Goal: Information Seeking & Learning: Learn about a topic

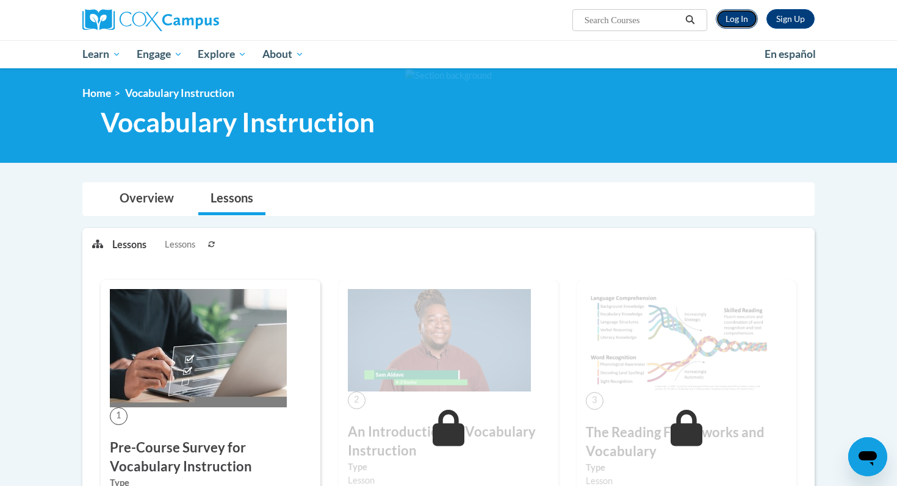
click at [736, 16] on link "Log In" at bounding box center [737, 19] width 42 height 20
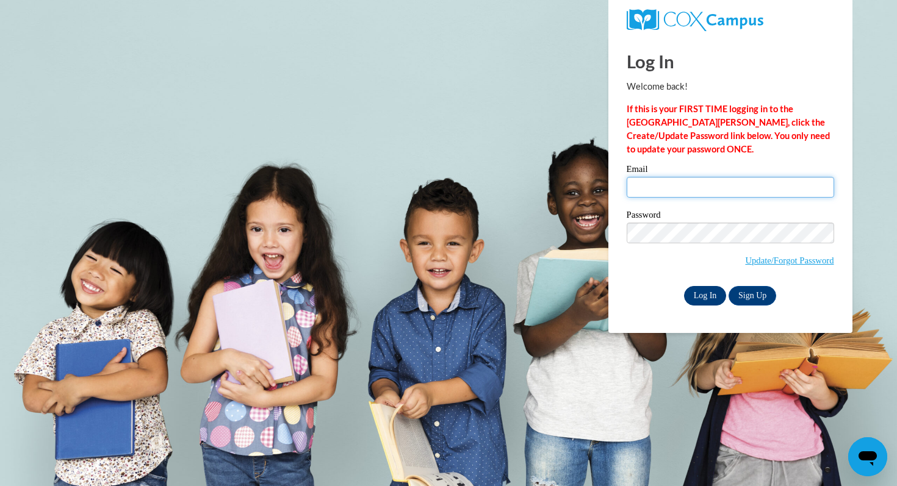
type input "laschroede@waukesha.k12.wi.us"
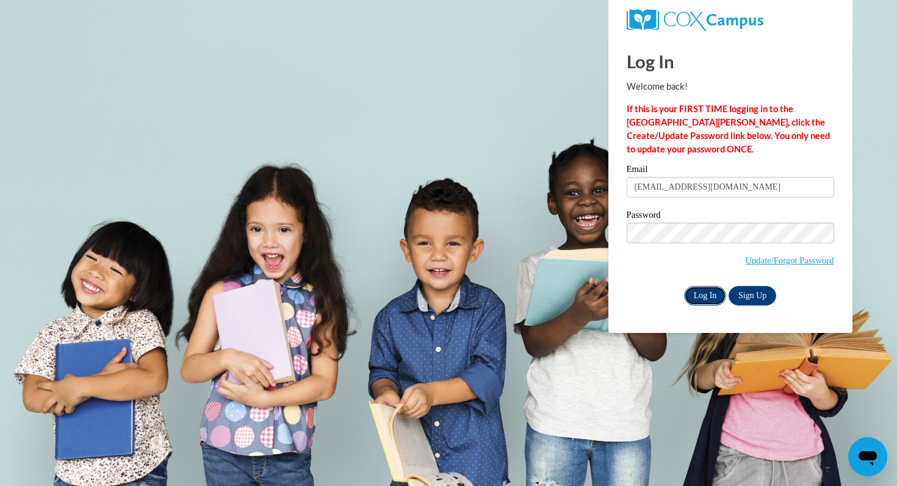
click at [713, 292] on input "Log In" at bounding box center [705, 296] width 43 height 20
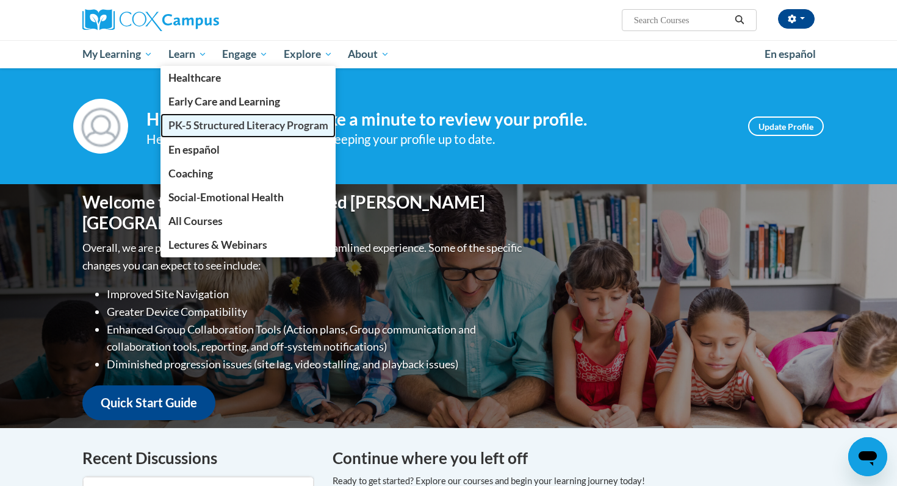
click at [207, 125] on span "PK-5 Structured Literacy Program" at bounding box center [248, 125] width 160 height 13
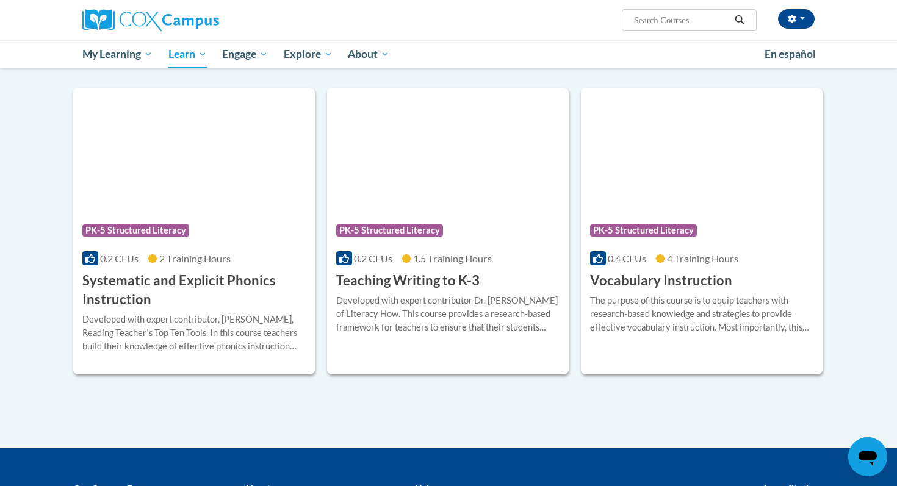
scroll to position [1299, 0]
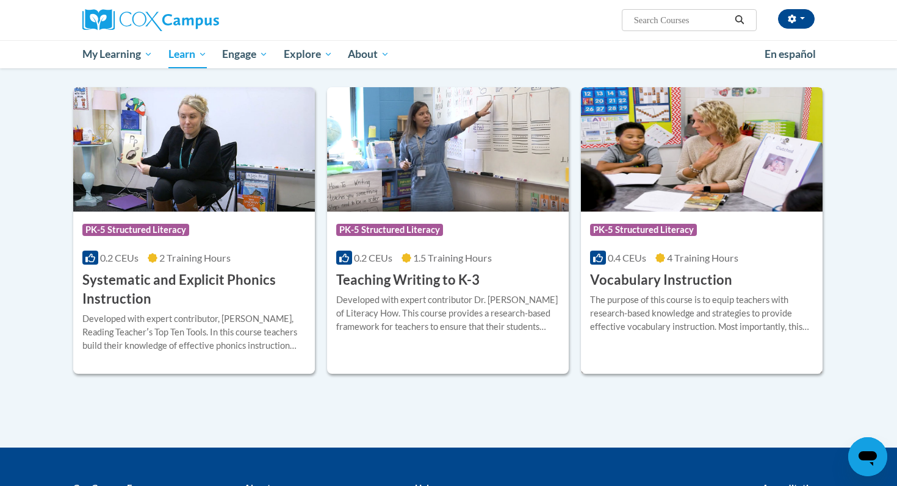
click at [655, 280] on h3 "Vocabulary Instruction" at bounding box center [661, 280] width 142 height 19
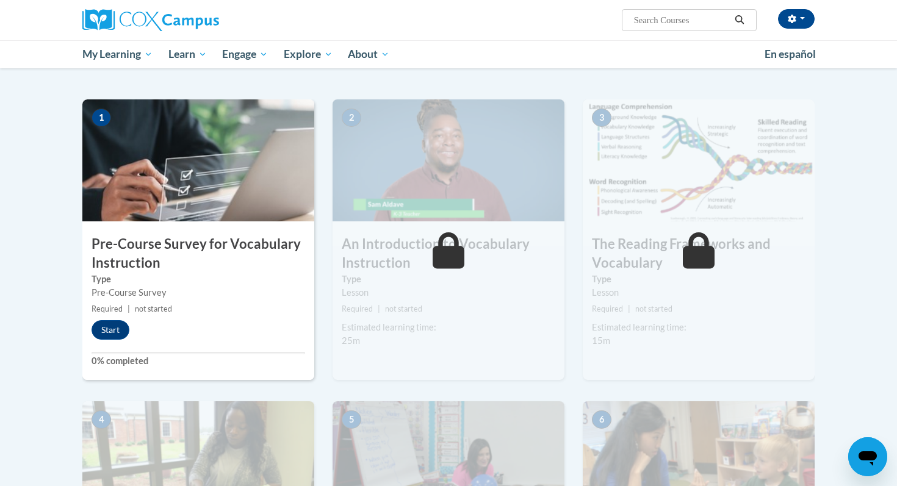
scroll to position [220, 0]
click at [113, 328] on button "Start" at bounding box center [111, 330] width 38 height 20
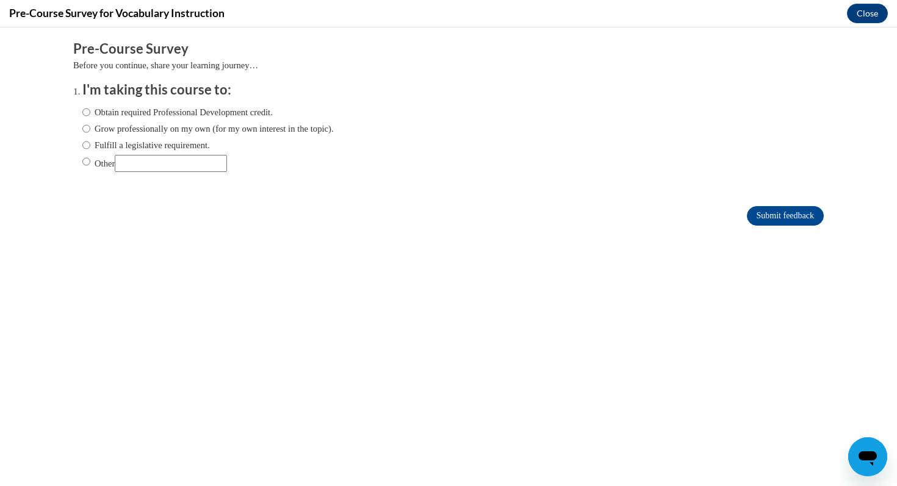
scroll to position [0, 0]
click at [88, 111] on input "Obtain required Professional Development credit." at bounding box center [86, 112] width 8 height 13
radio input "true"
click at [794, 217] on input "Submit feedback" at bounding box center [785, 216] width 77 height 20
click at [875, 15] on button "Close" at bounding box center [867, 14] width 41 height 20
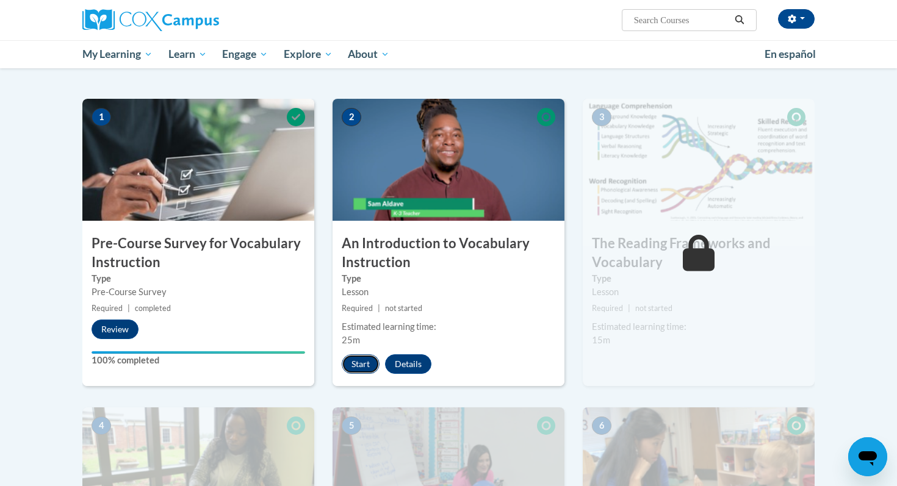
click at [366, 357] on button "Start" at bounding box center [361, 365] width 38 height 20
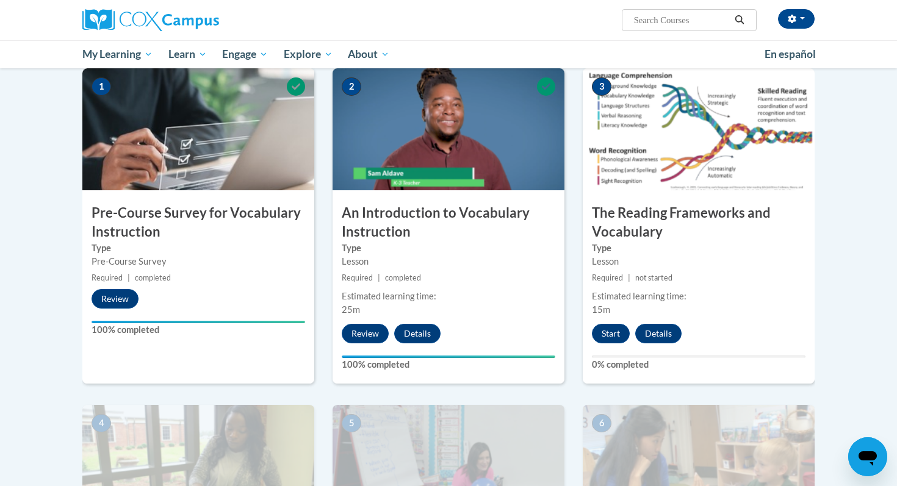
scroll to position [251, 0]
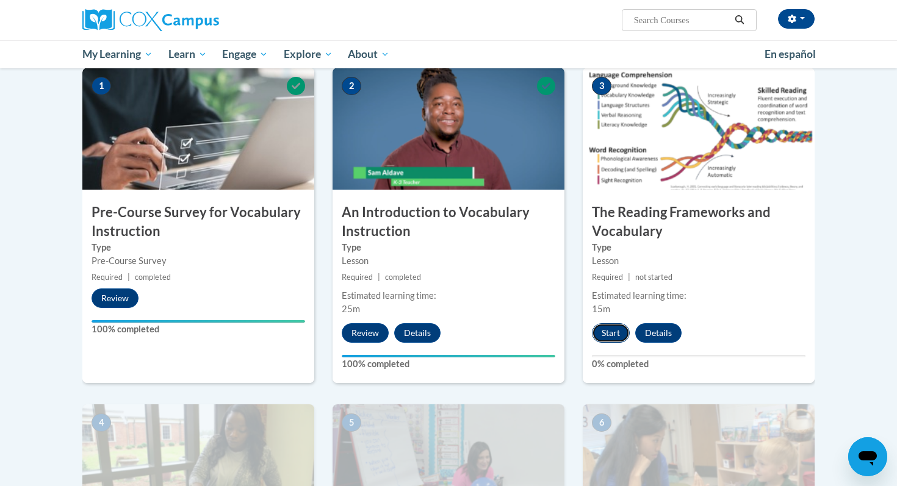
click at [613, 328] on button "Start" at bounding box center [611, 333] width 38 height 20
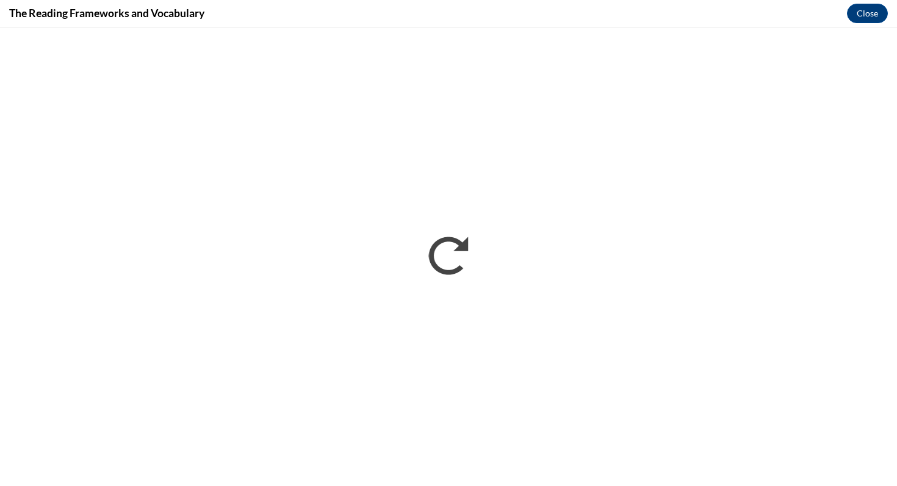
scroll to position [0, 0]
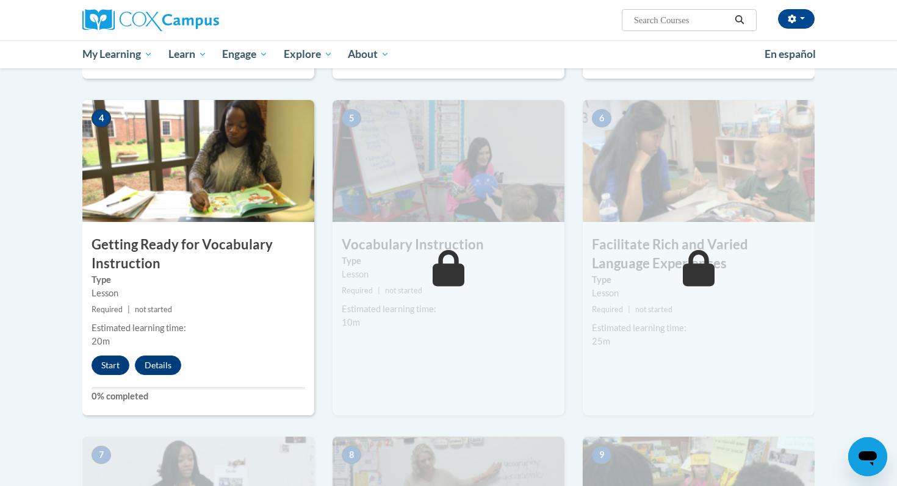
scroll to position [542, 0]
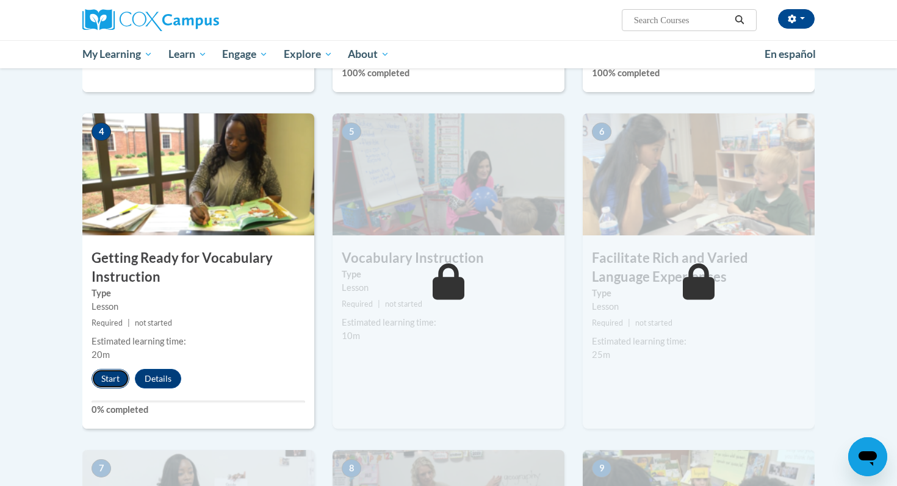
click at [101, 379] on button "Start" at bounding box center [111, 379] width 38 height 20
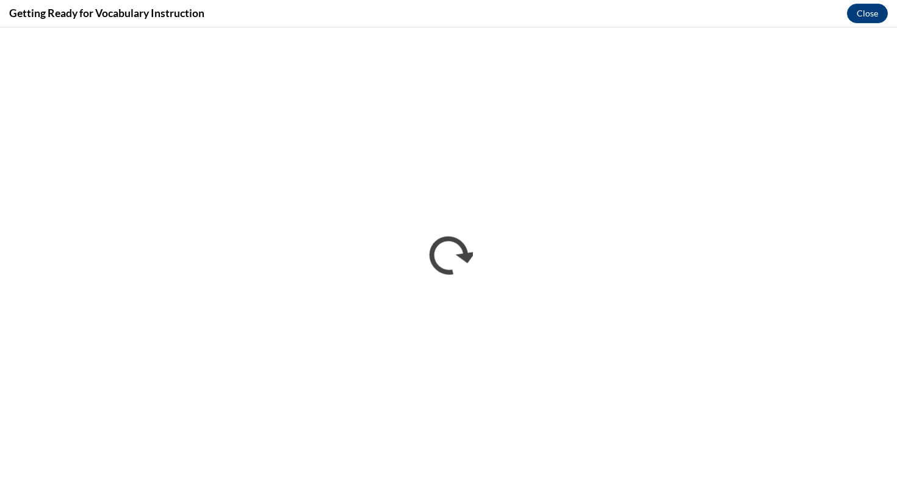
scroll to position [0, 0]
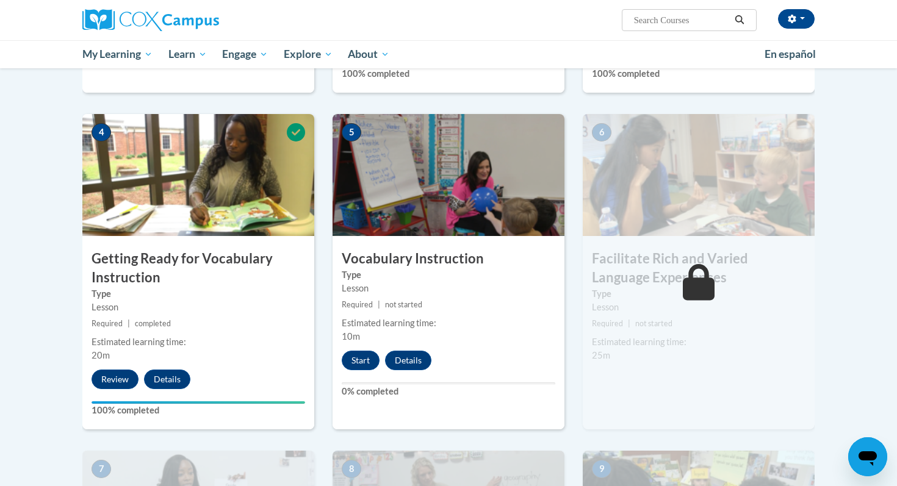
scroll to position [546, 0]
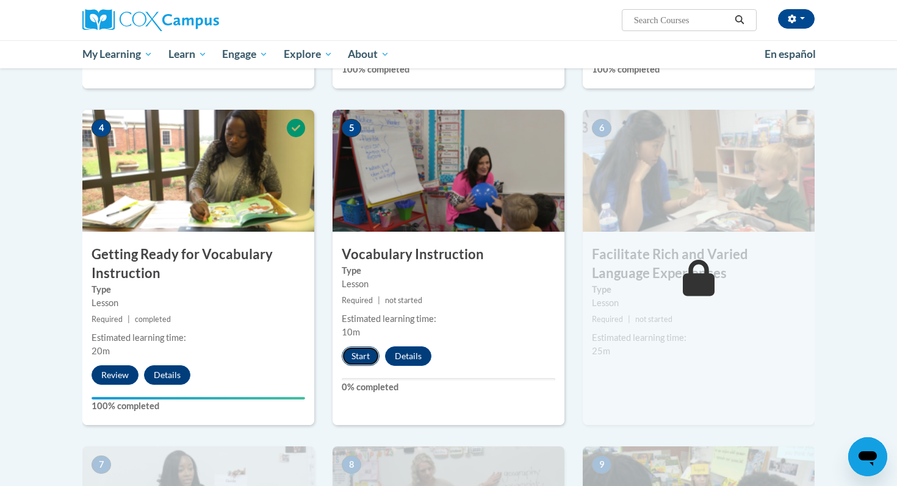
click at [358, 361] on button "Start" at bounding box center [361, 357] width 38 height 20
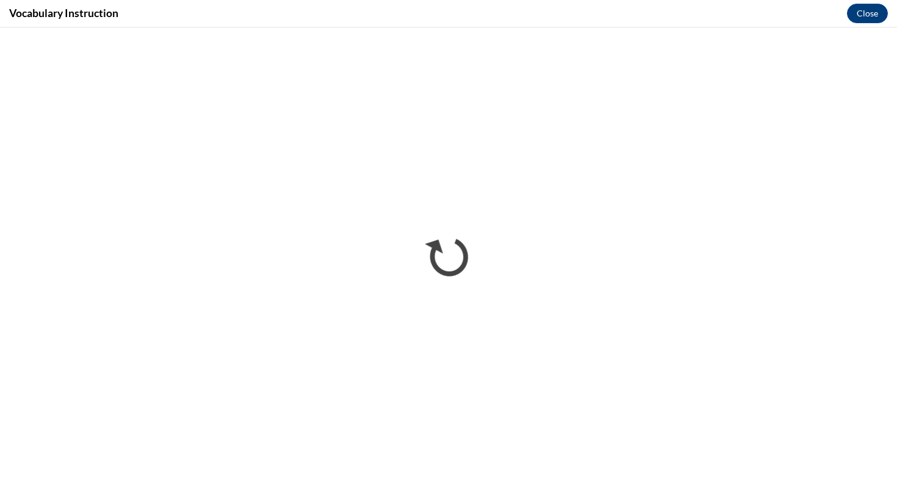
scroll to position [0, 0]
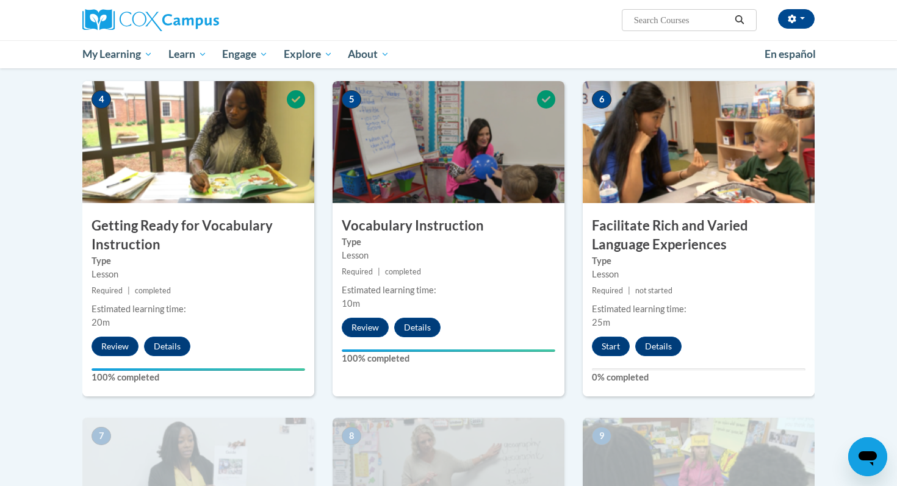
scroll to position [575, 0]
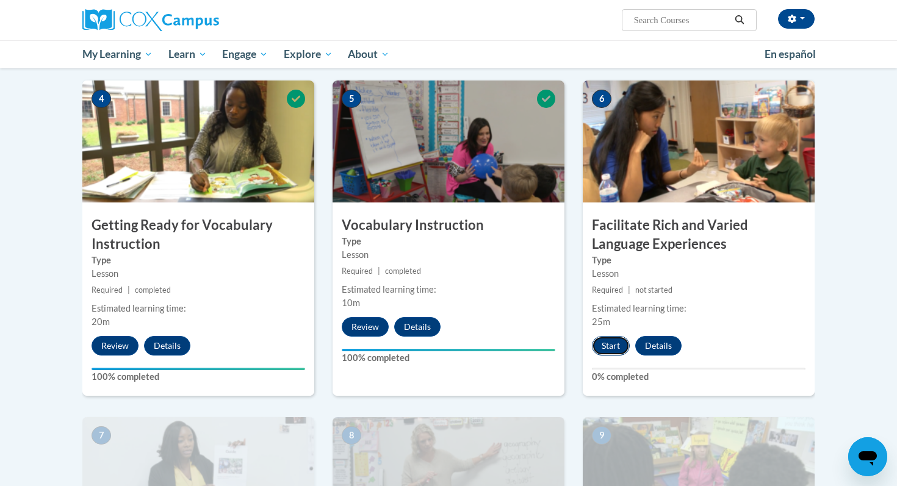
click at [609, 349] on button "Start" at bounding box center [611, 346] width 38 height 20
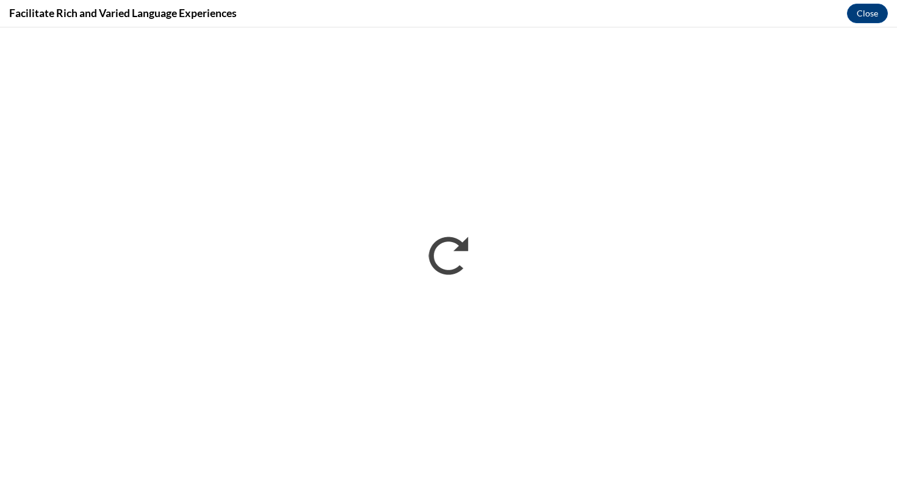
scroll to position [0, 0]
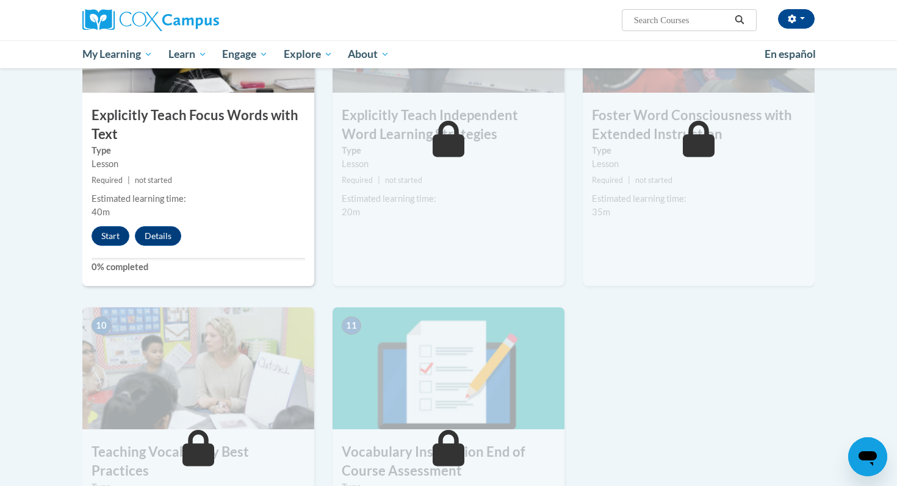
scroll to position [1010, 0]
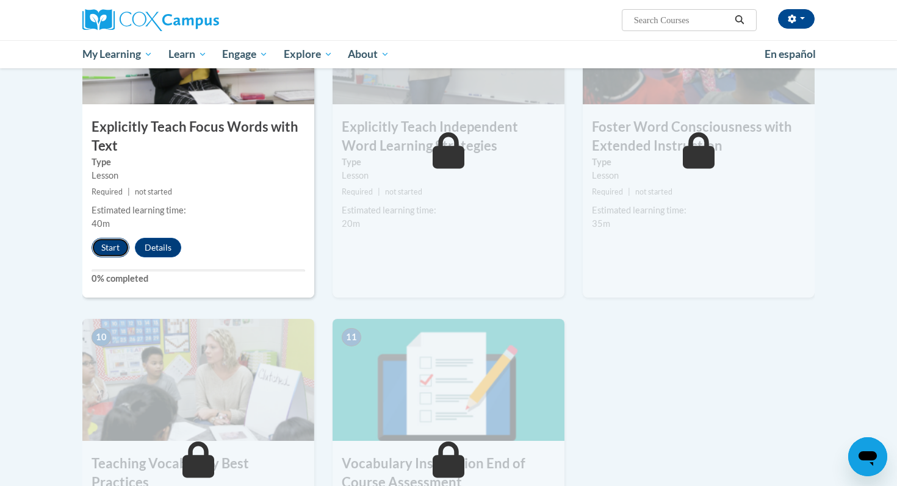
click at [112, 256] on button "Start" at bounding box center [111, 248] width 38 height 20
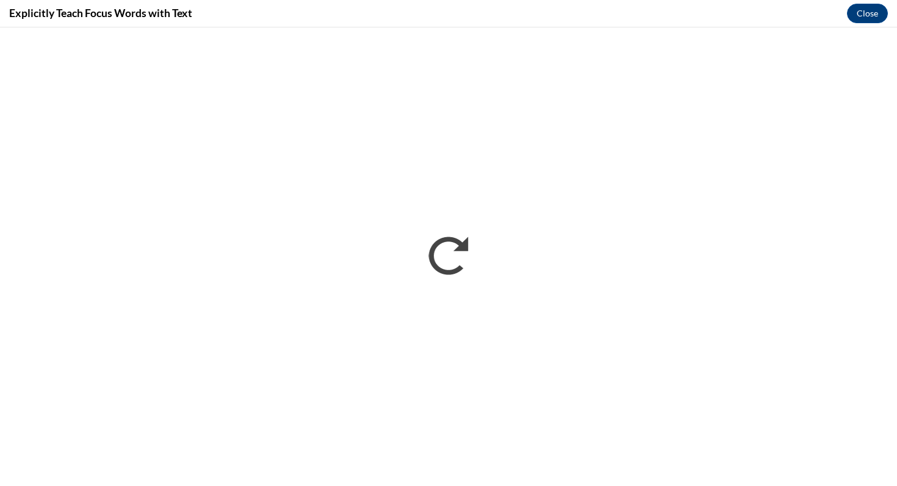
scroll to position [0, 0]
